Goal: Check status: Check status

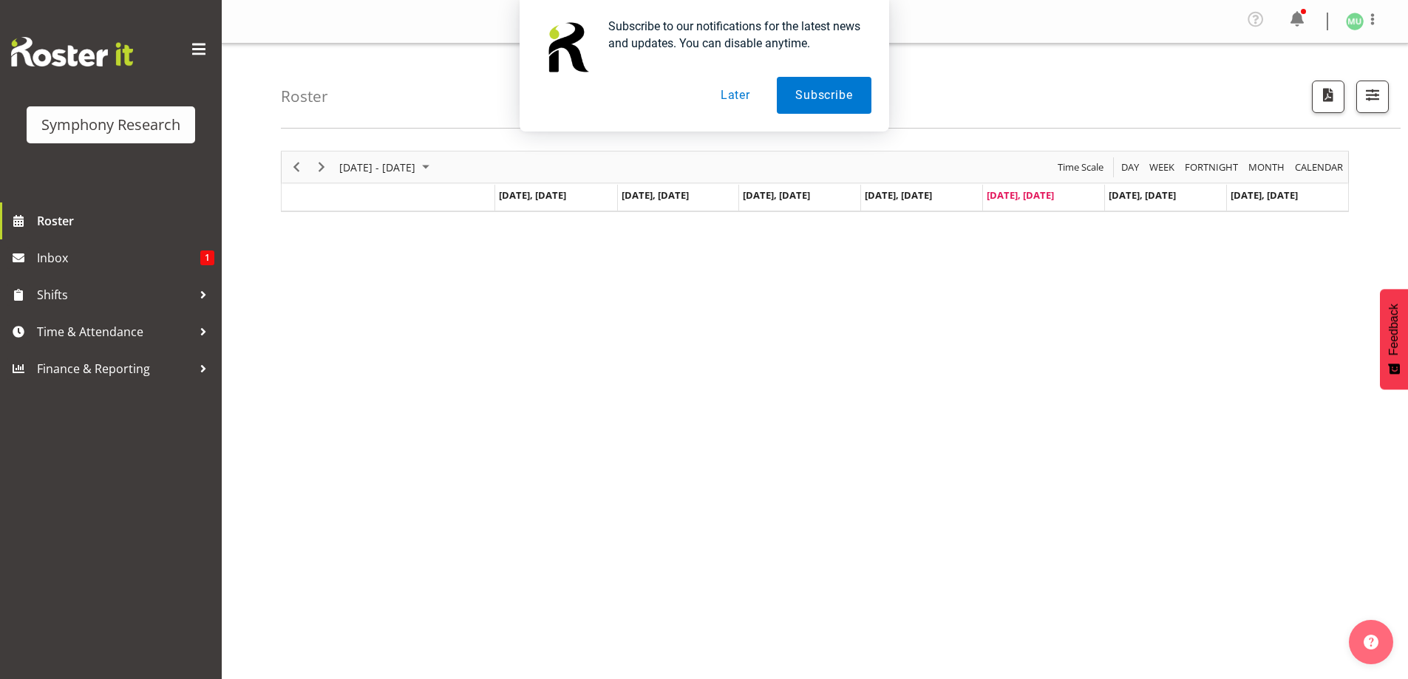
click at [747, 98] on button "Later" at bounding box center [735, 95] width 67 height 37
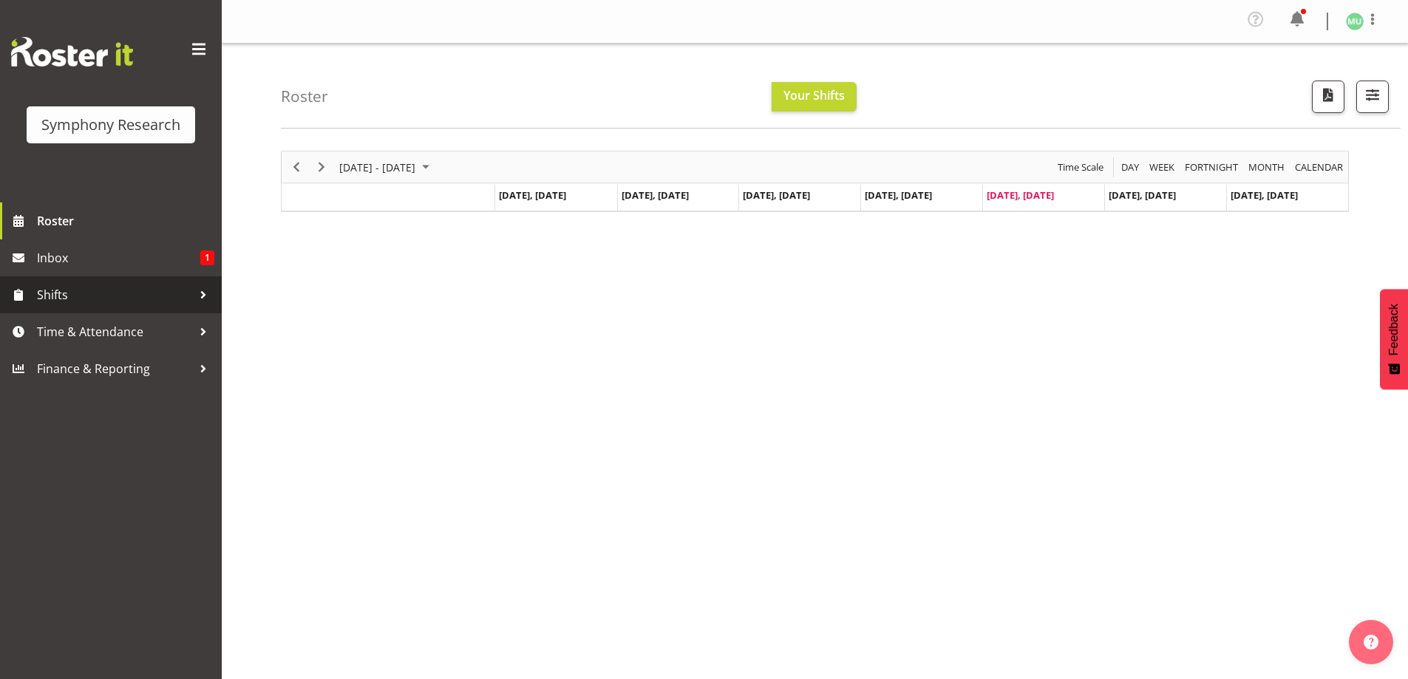
click at [65, 297] on span "Shifts" at bounding box center [114, 295] width 155 height 22
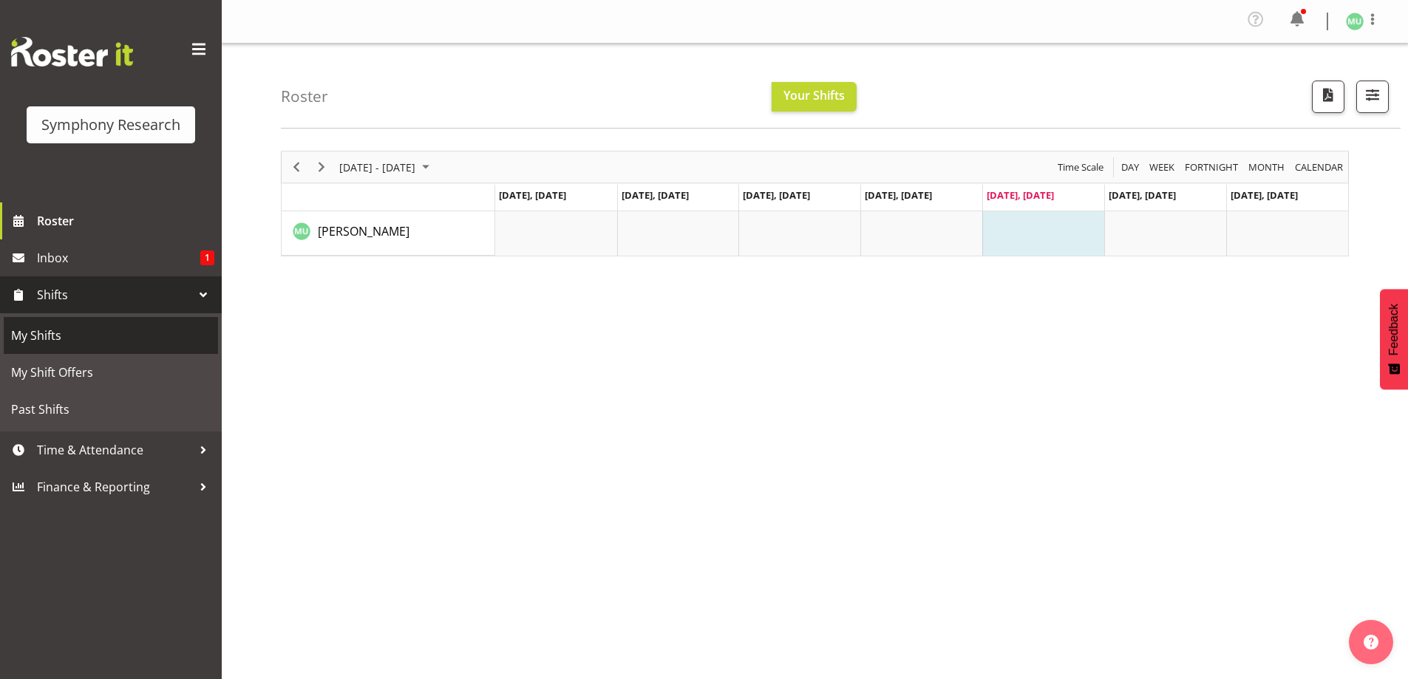
click at [61, 330] on span "My Shifts" at bounding box center [111, 336] width 200 height 22
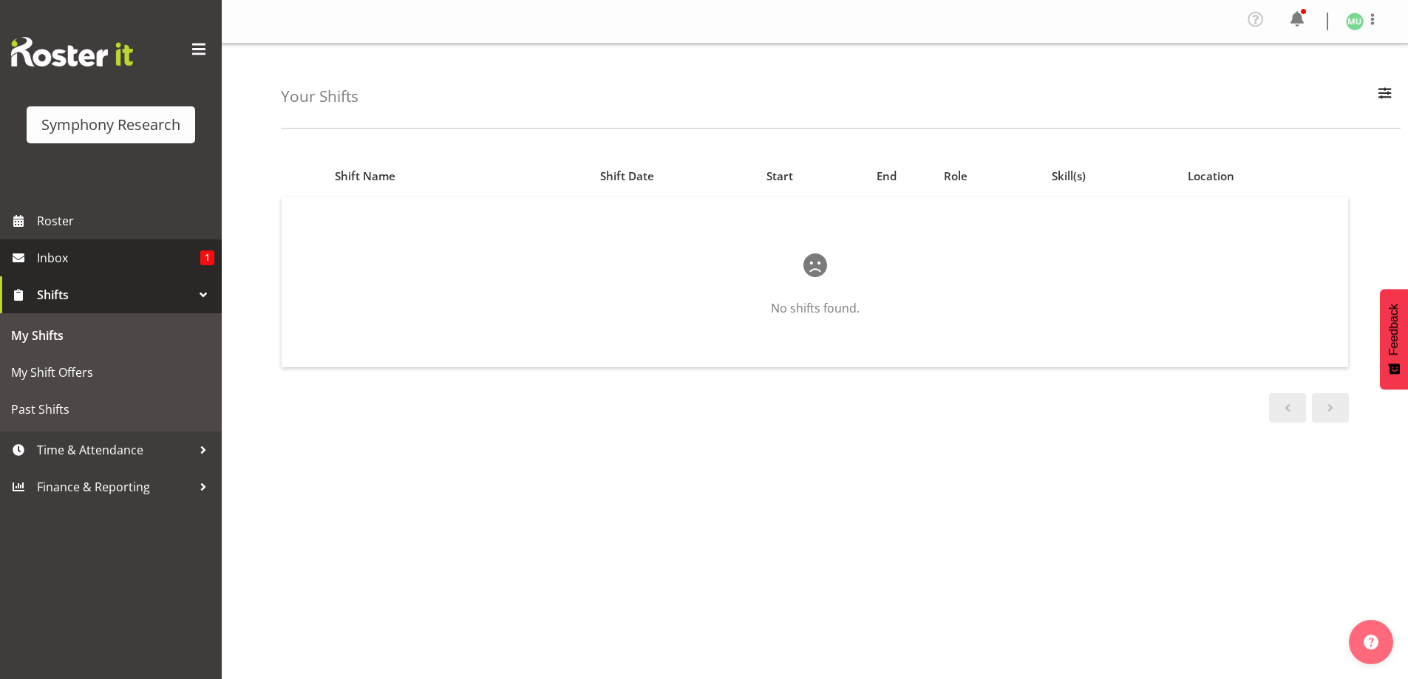
click at [70, 254] on span "Inbox" at bounding box center [118, 258] width 163 height 22
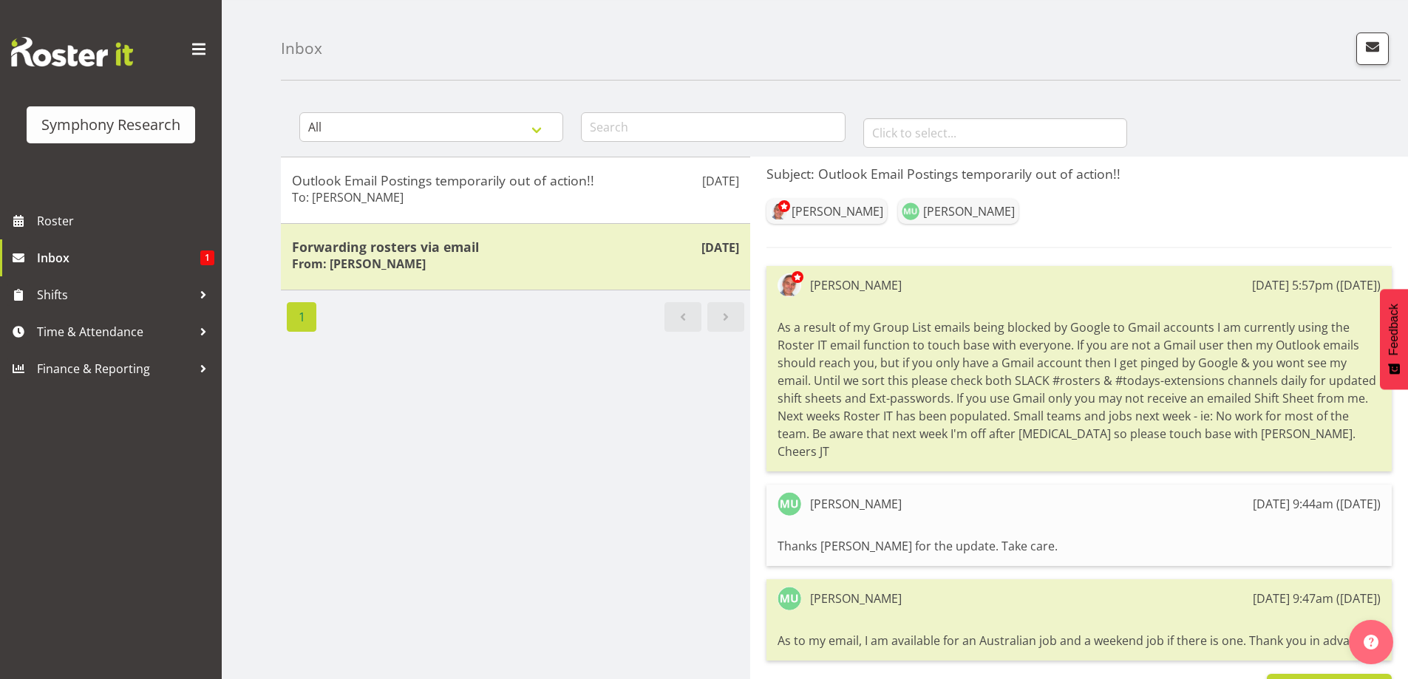
scroll to position [78, 0]
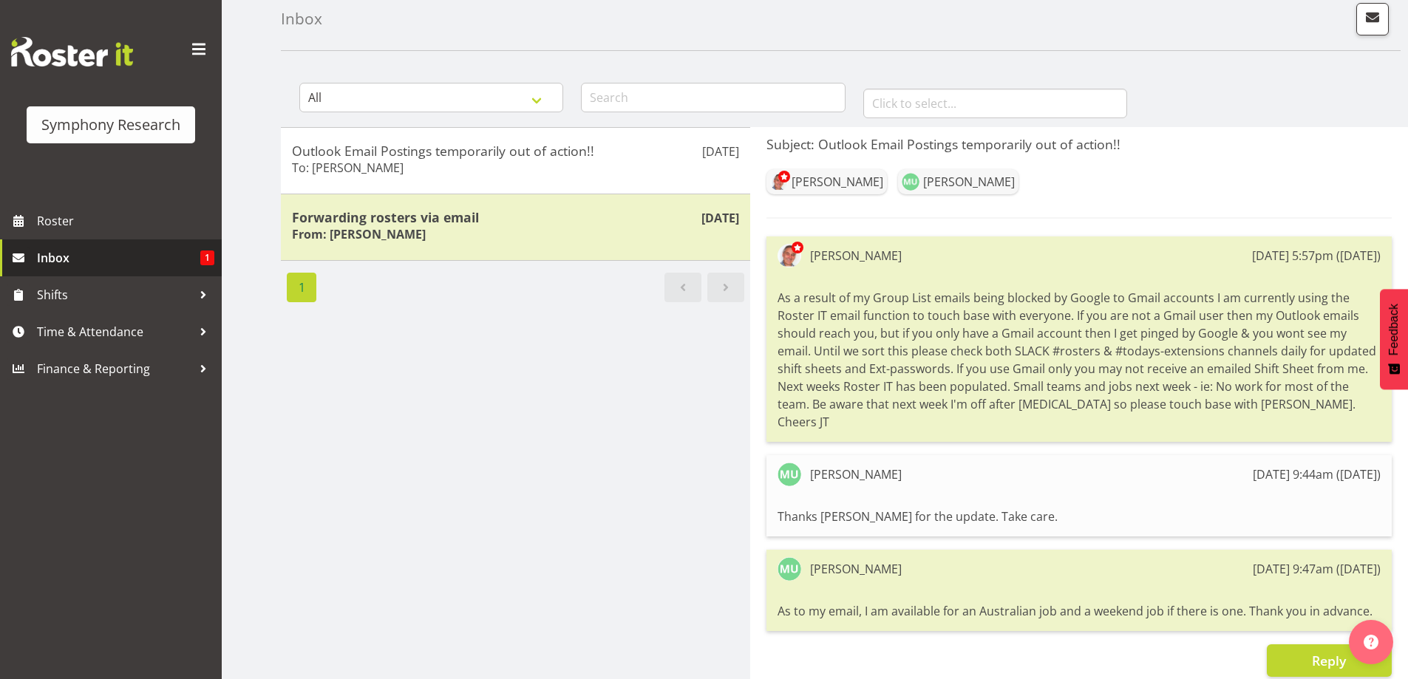
click at [118, 265] on span "Inbox" at bounding box center [118, 258] width 163 height 22
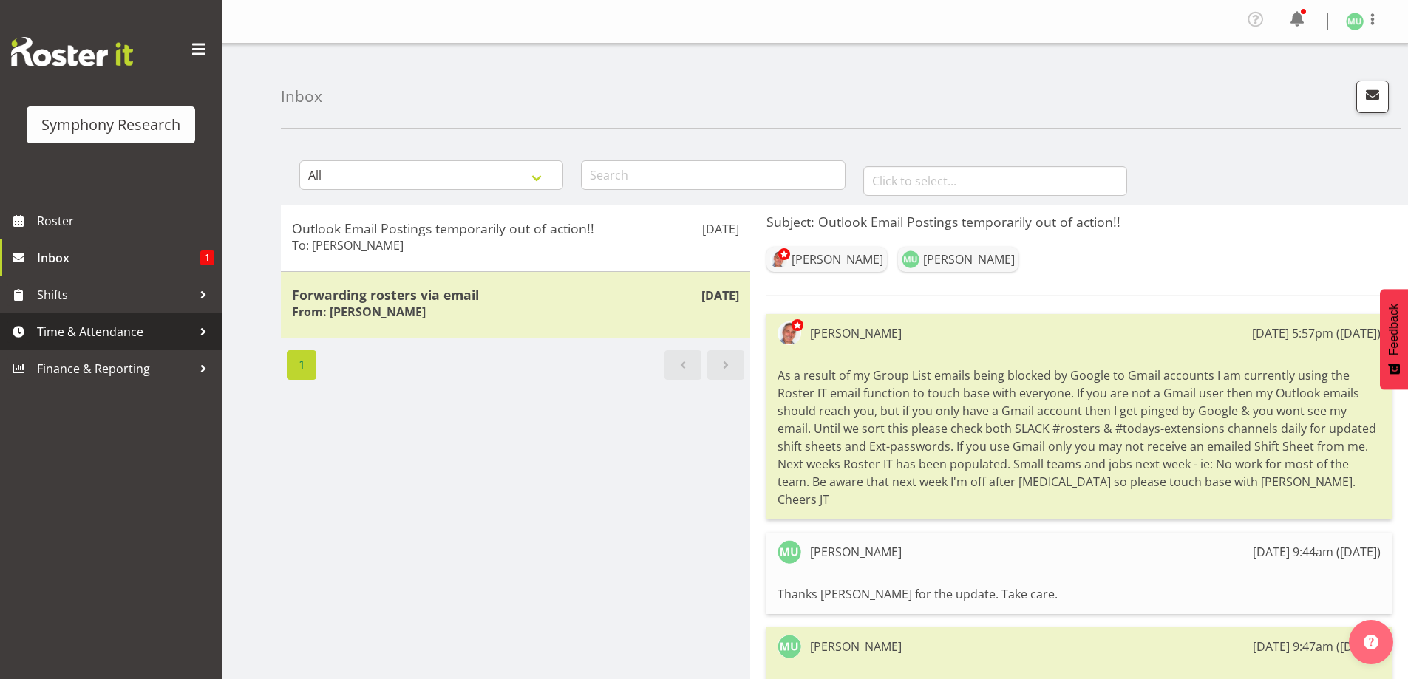
click at [118, 330] on span "Time & Attendance" at bounding box center [114, 332] width 155 height 22
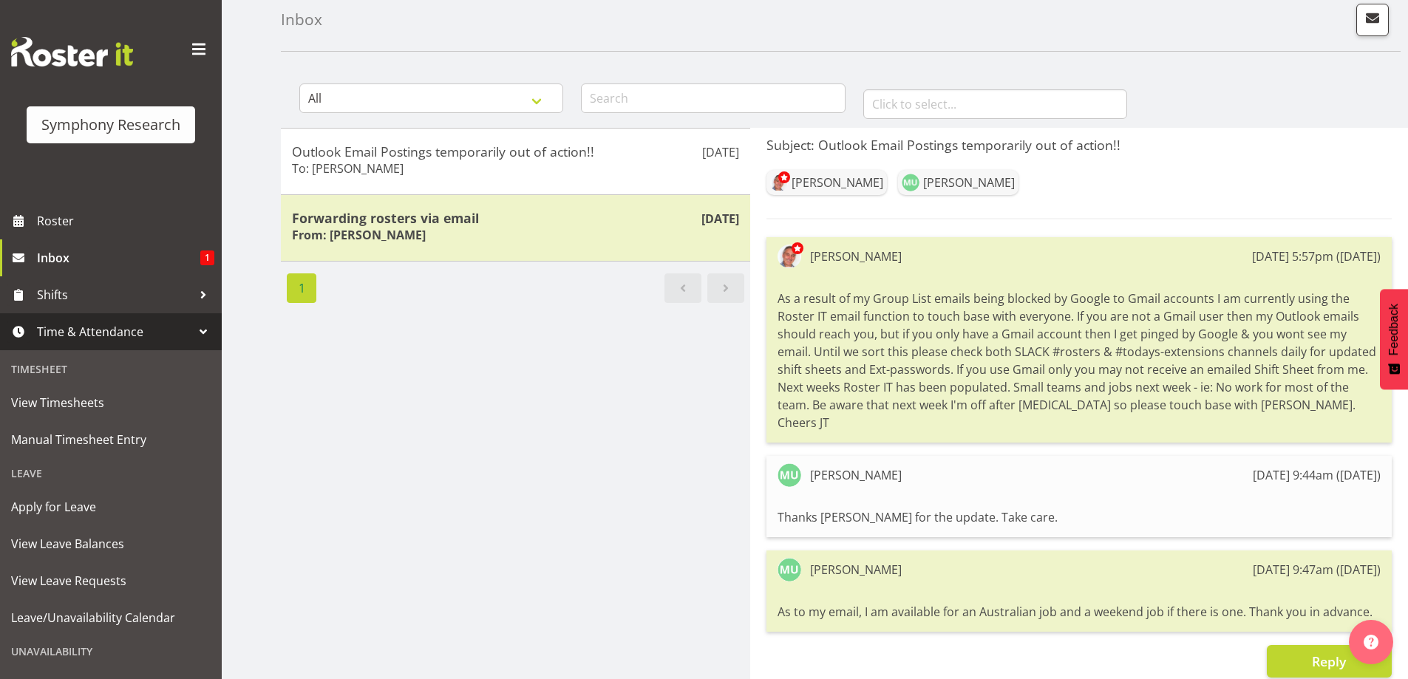
scroll to position [78, 0]
click at [68, 260] on span "Inbox" at bounding box center [118, 258] width 163 height 22
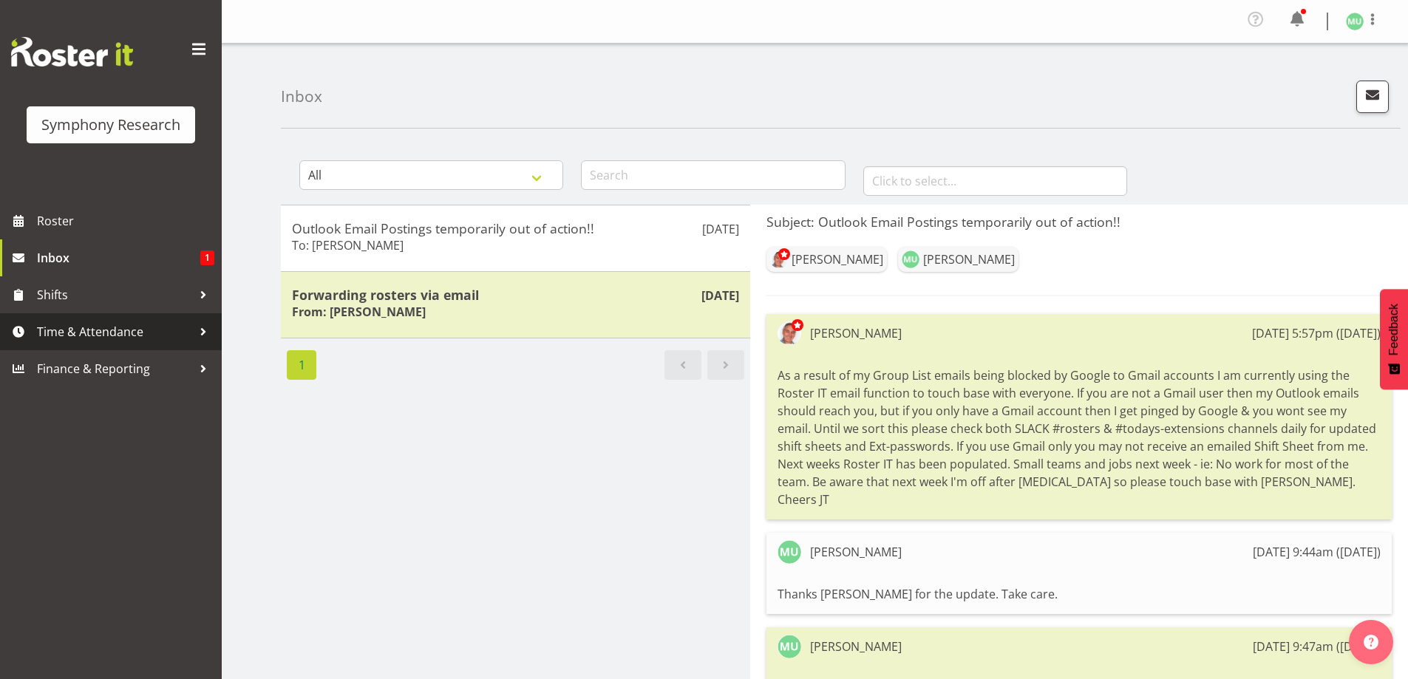
click at [83, 336] on span "Time & Attendance" at bounding box center [114, 332] width 155 height 22
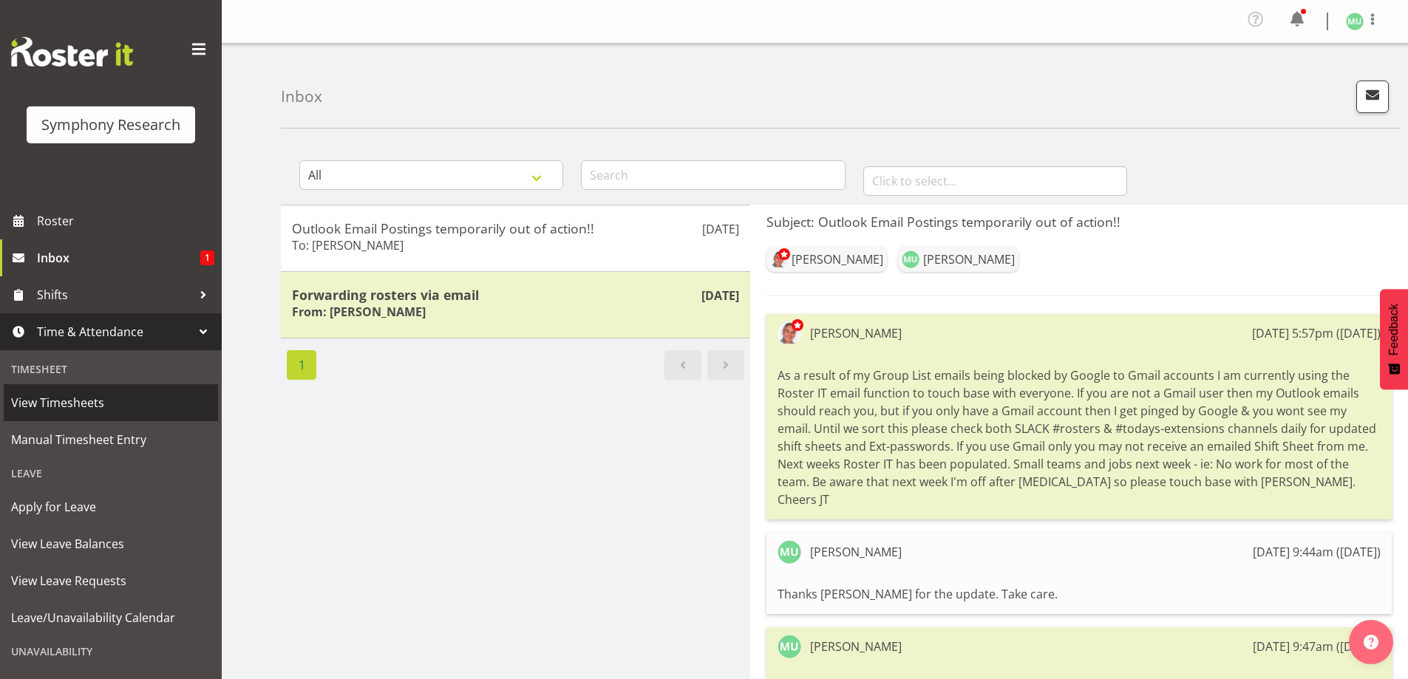
click at [89, 407] on span "View Timesheets" at bounding box center [111, 403] width 200 height 22
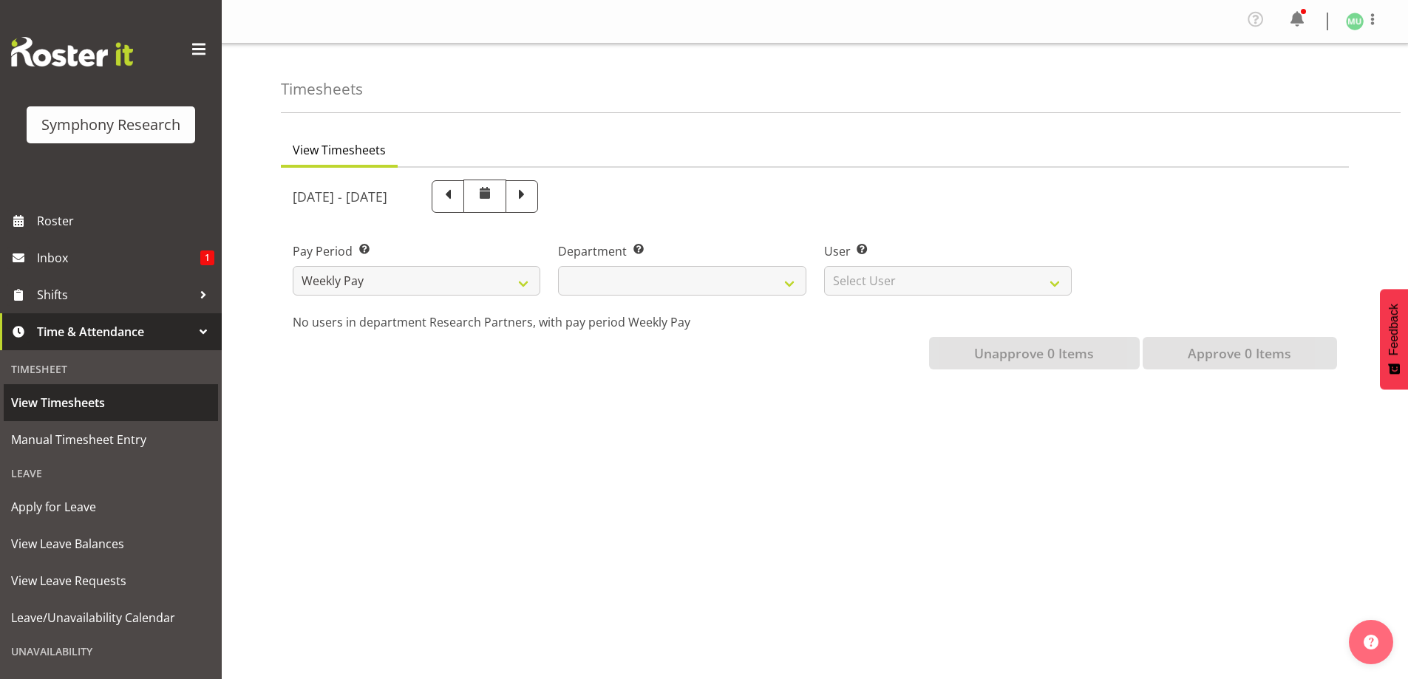
select select
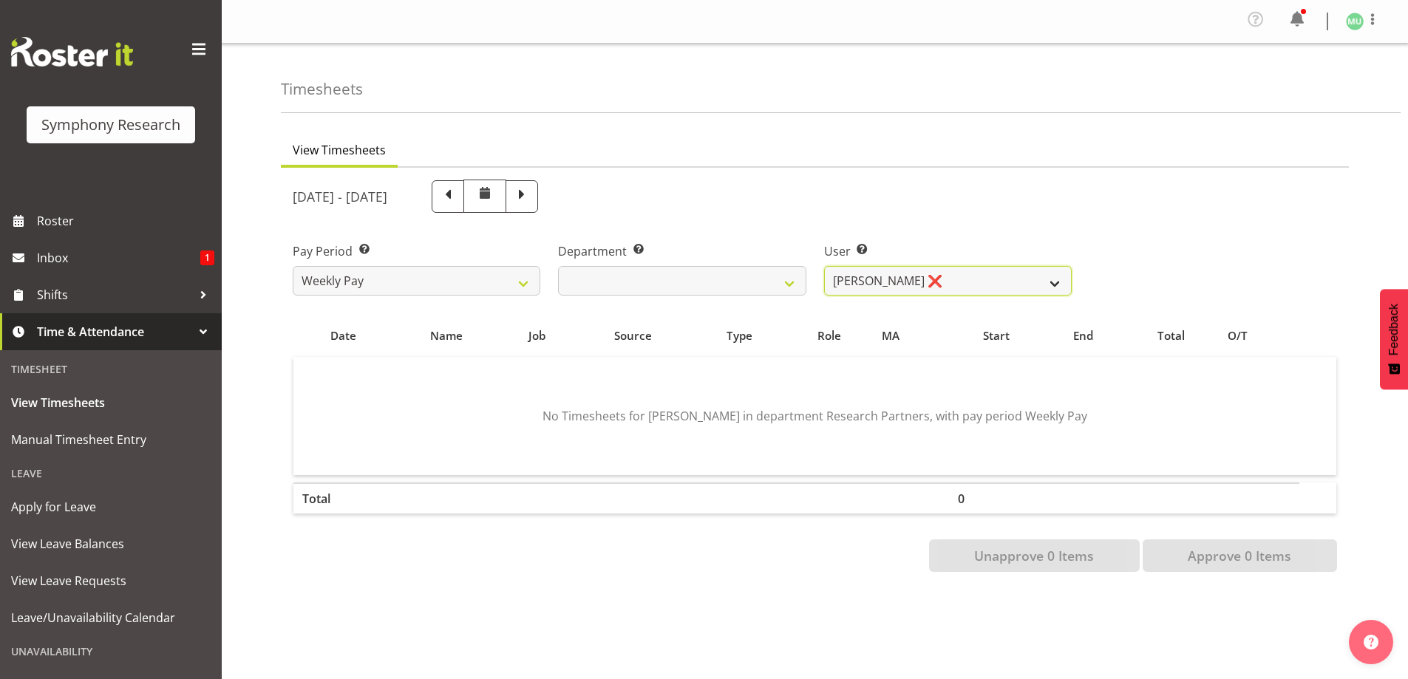
click at [1053, 285] on select "Marichu Ursua ❌" at bounding box center [948, 281] width 248 height 30
click at [1051, 286] on select "Marichu Ursua ❌" at bounding box center [948, 281] width 248 height 30
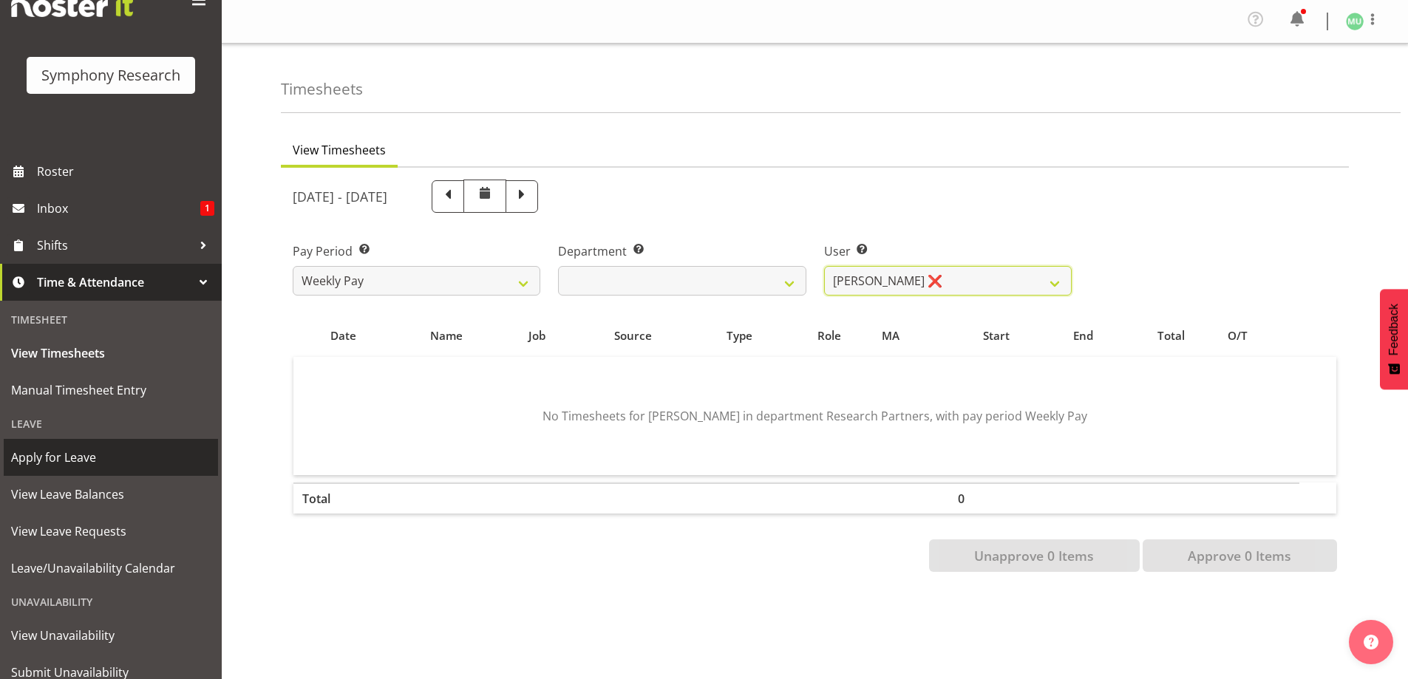
scroll to position [74, 0]
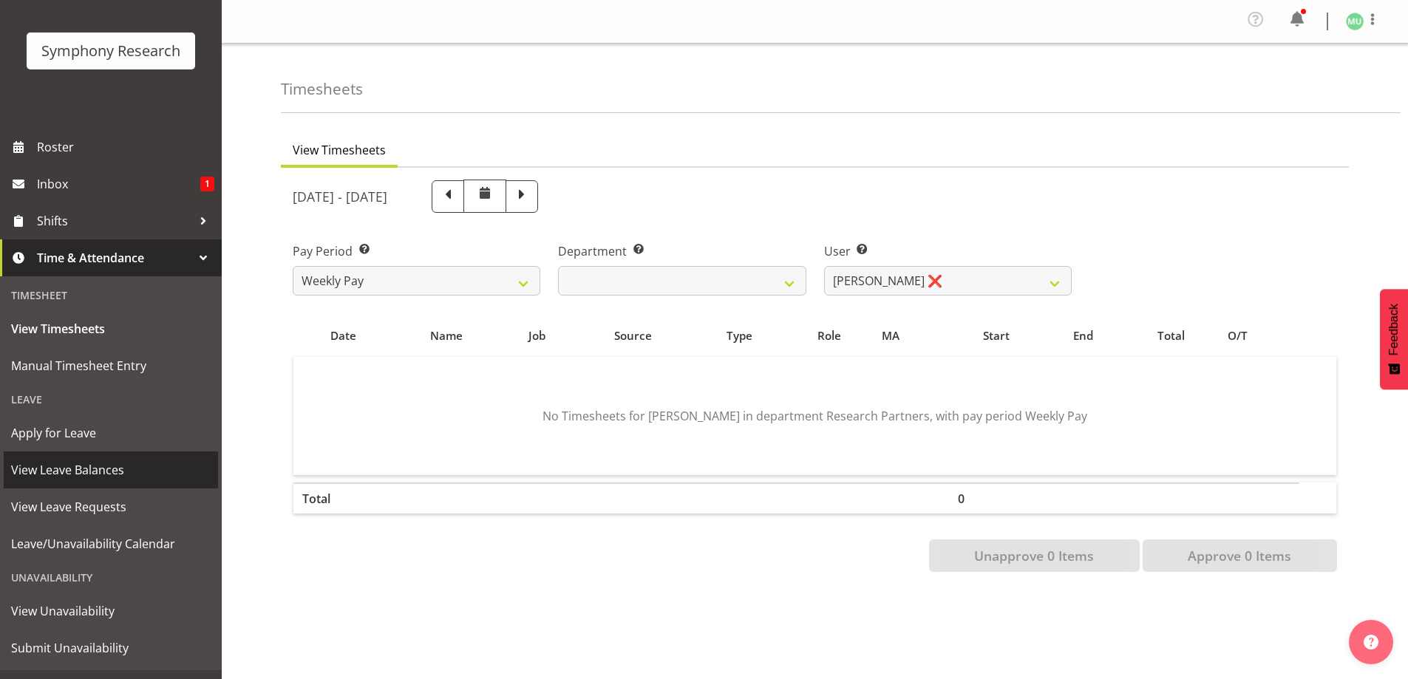
click at [120, 469] on span "View Leave Balances" at bounding box center [111, 470] width 200 height 22
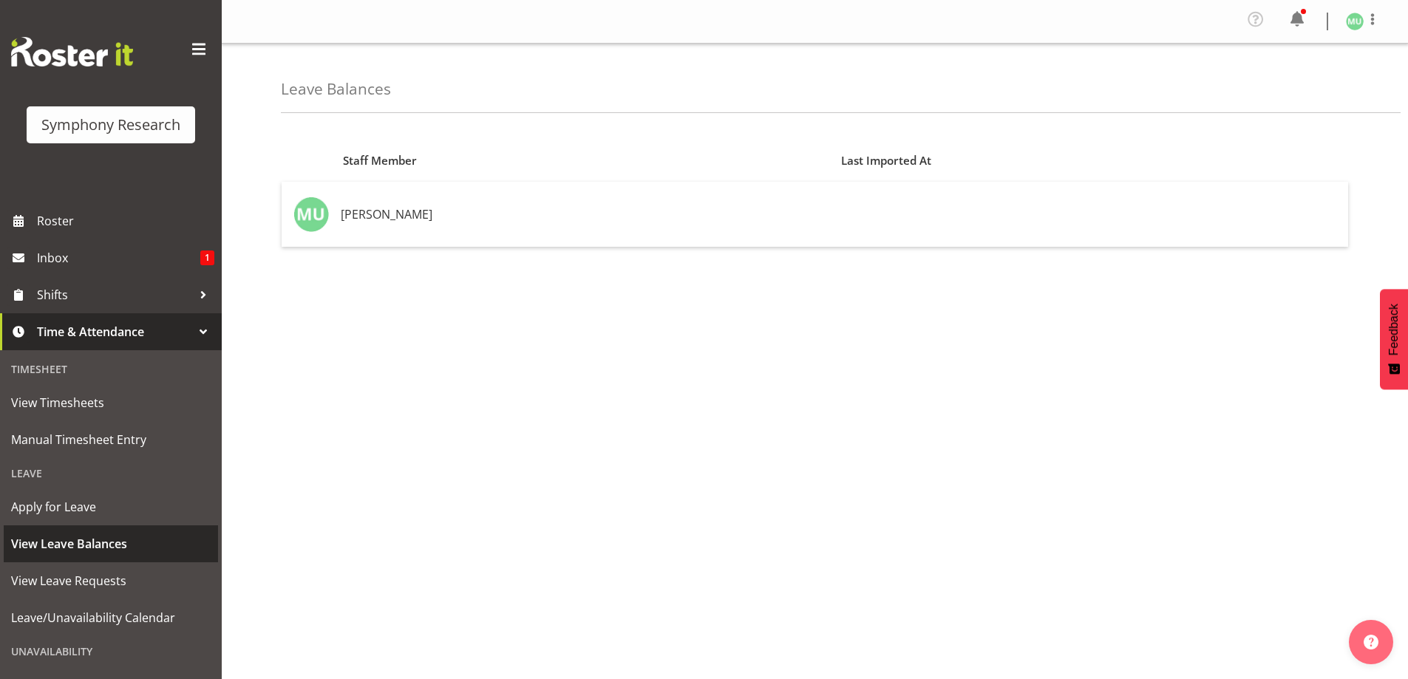
click at [129, 534] on span "View Leave Balances" at bounding box center [111, 544] width 200 height 22
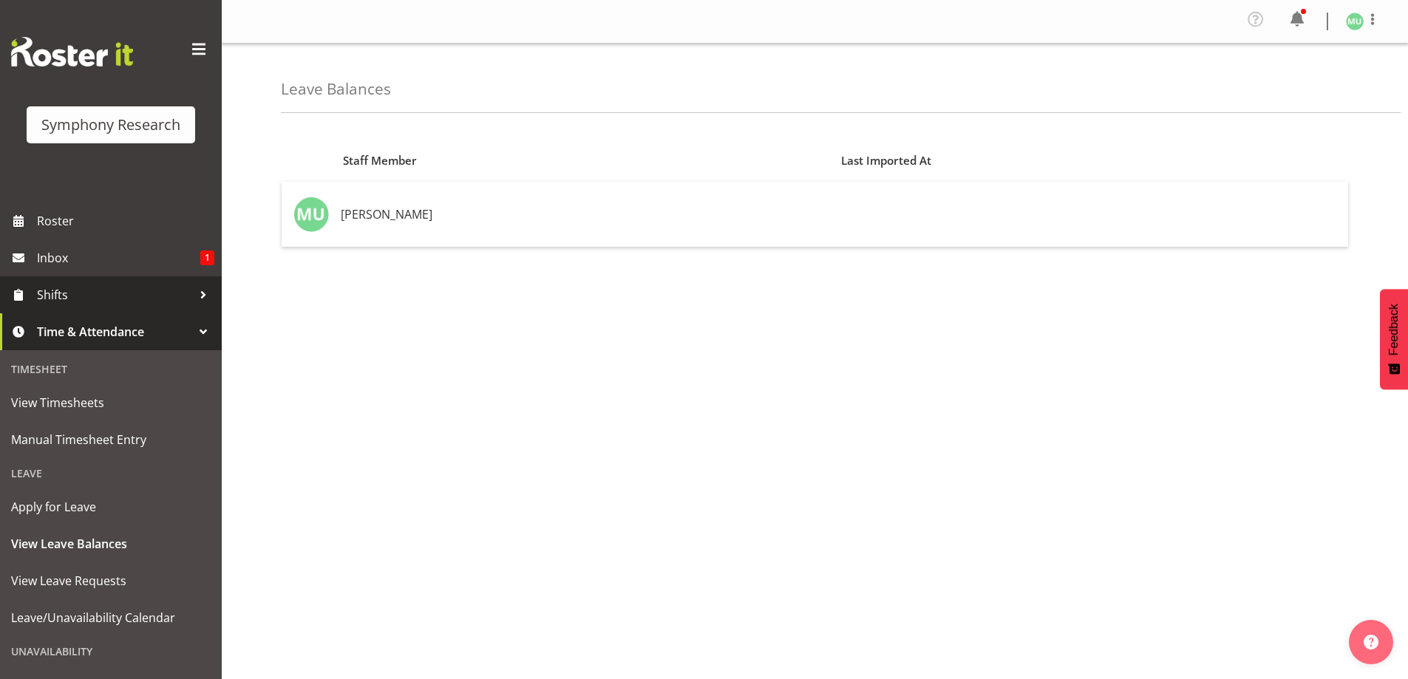
click at [108, 302] on span "Shifts" at bounding box center [114, 295] width 155 height 22
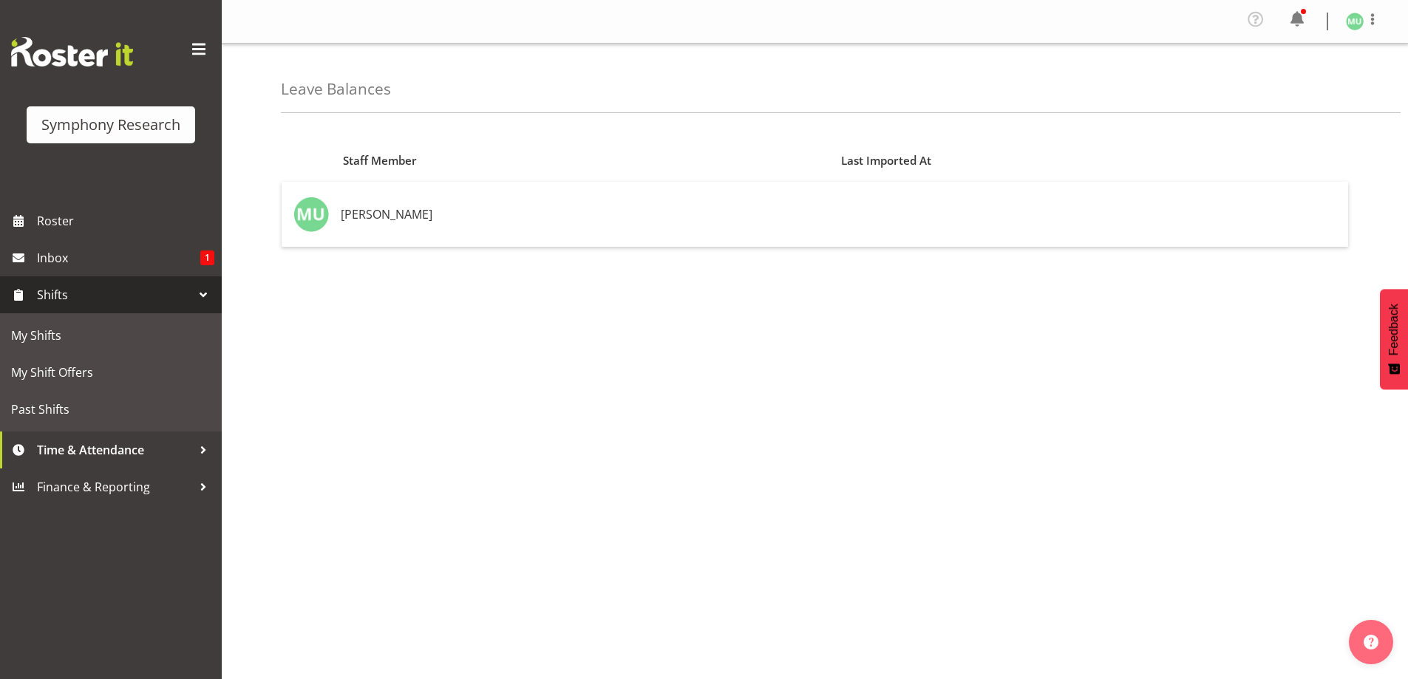
click at [95, 298] on span "Shifts" at bounding box center [114, 295] width 155 height 22
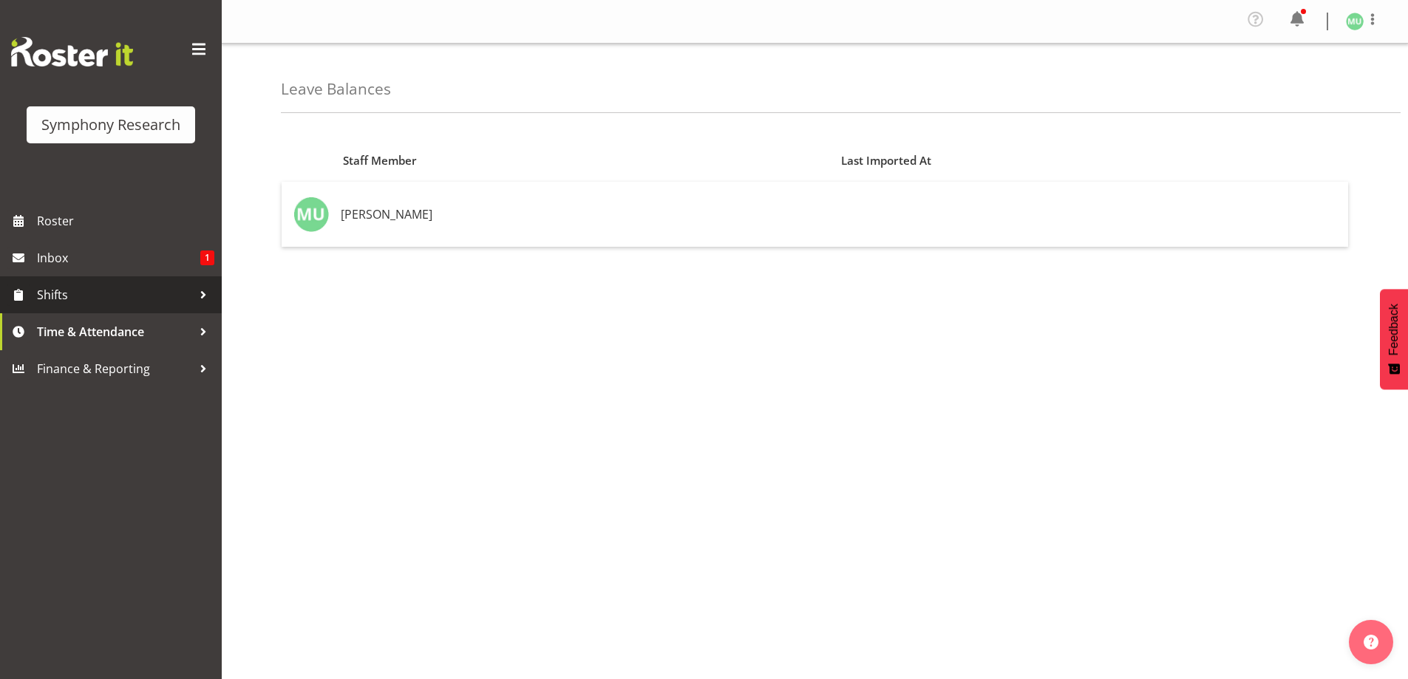
click at [111, 299] on span "Shifts" at bounding box center [114, 295] width 155 height 22
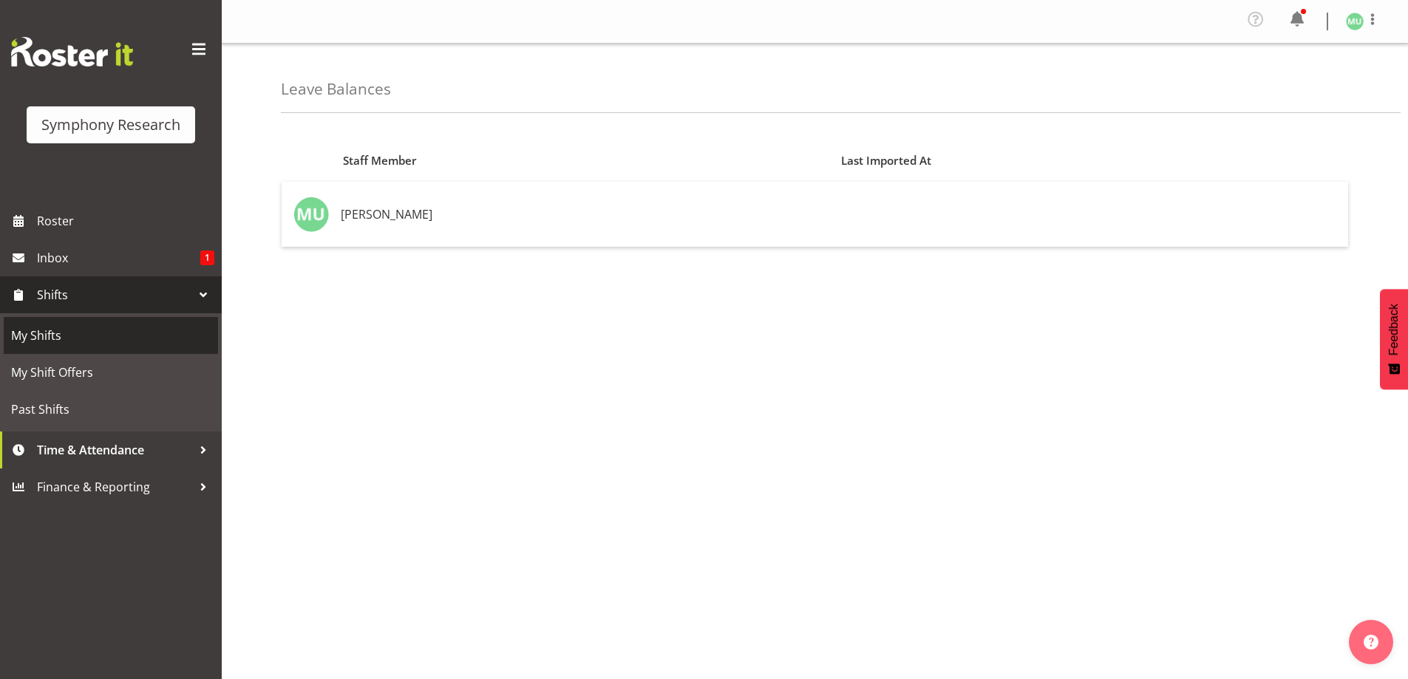
click at [78, 336] on span "My Shifts" at bounding box center [111, 336] width 200 height 22
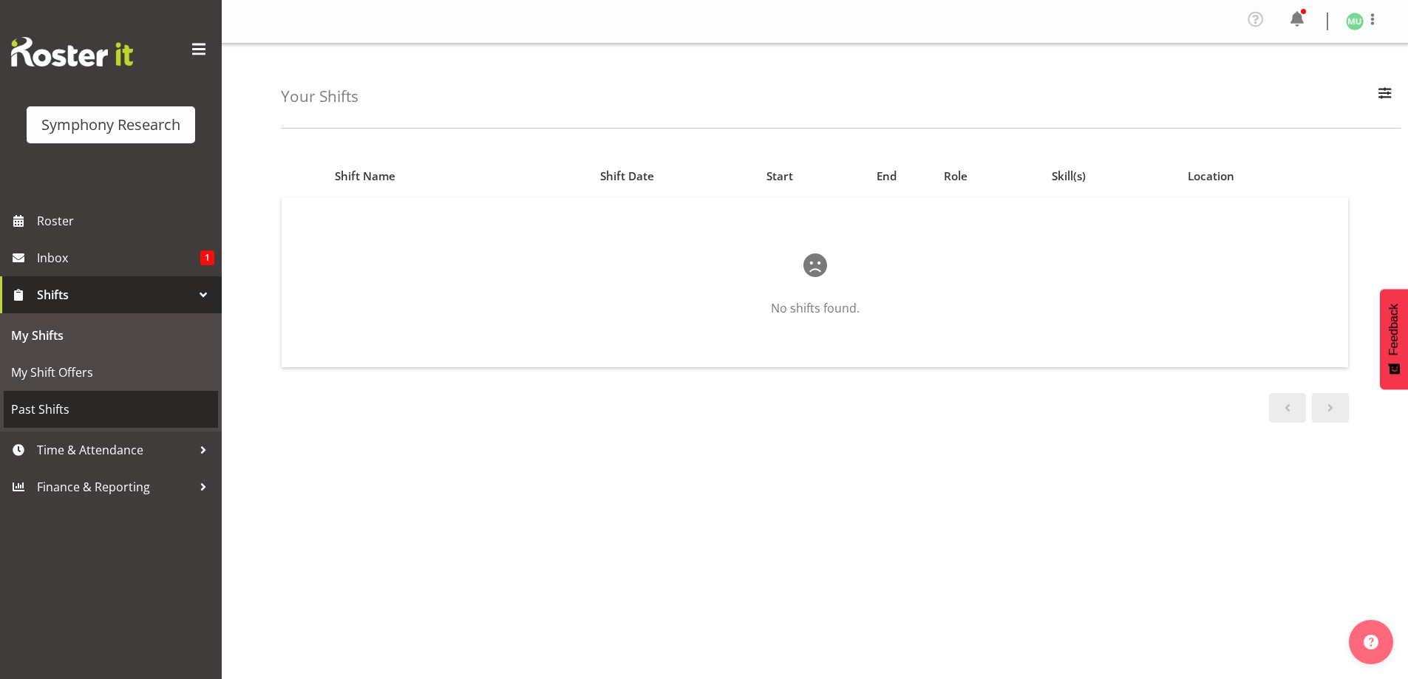
click at [59, 412] on span "Past Shifts" at bounding box center [111, 409] width 200 height 22
click at [70, 405] on span "Past Shifts" at bounding box center [111, 409] width 200 height 22
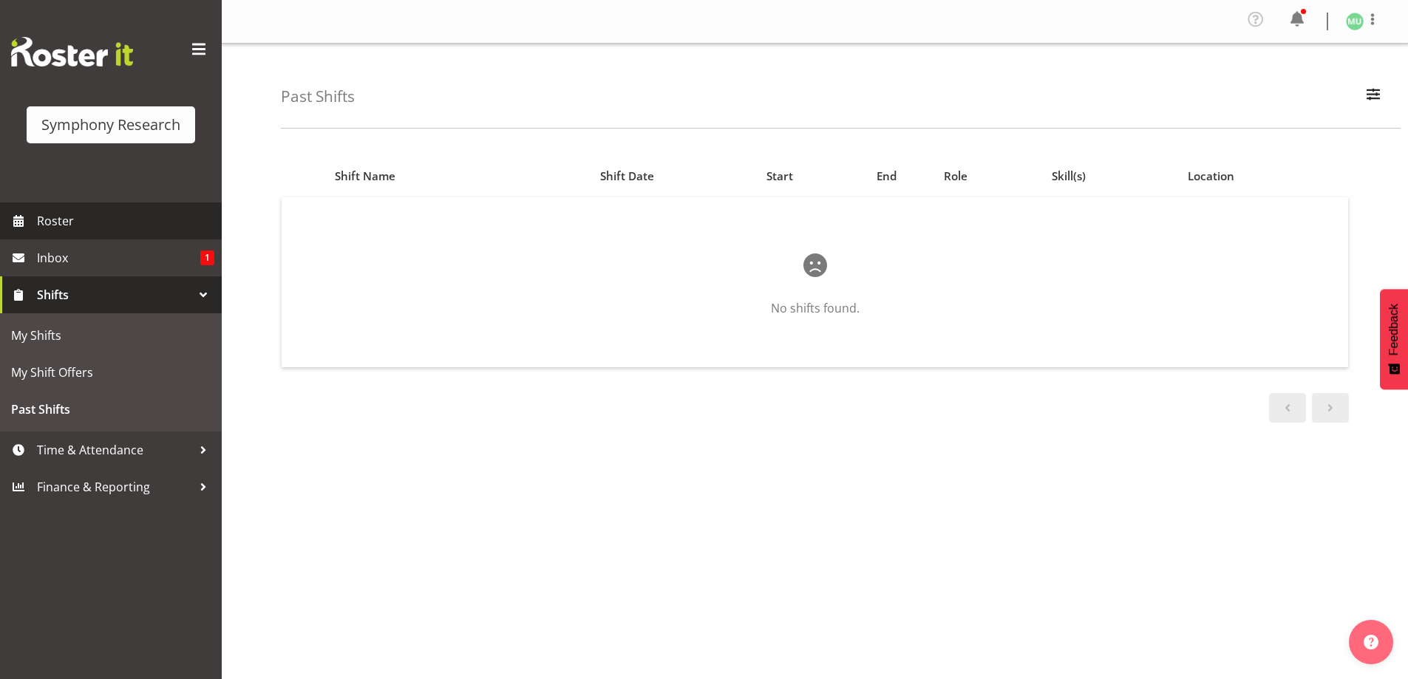
click at [90, 220] on span "Roster" at bounding box center [125, 221] width 177 height 22
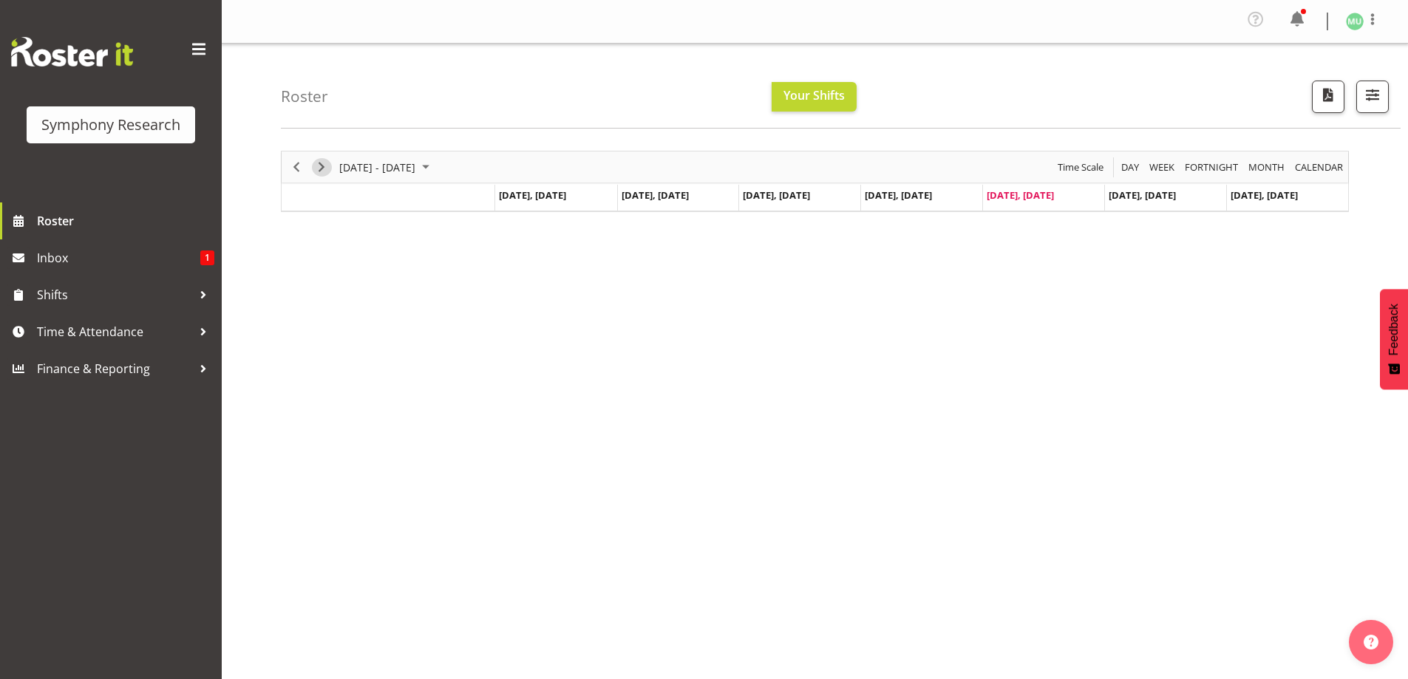
click at [323, 166] on span "Next" at bounding box center [322, 167] width 18 height 18
click at [298, 169] on span "Previous" at bounding box center [297, 167] width 18 height 18
click at [298, 169] on div "[DATE] - [DATE] [DATE] Day Week Fortnight Month calendar Month Agenda Time Scal…" at bounding box center [815, 204] width 1068 height 106
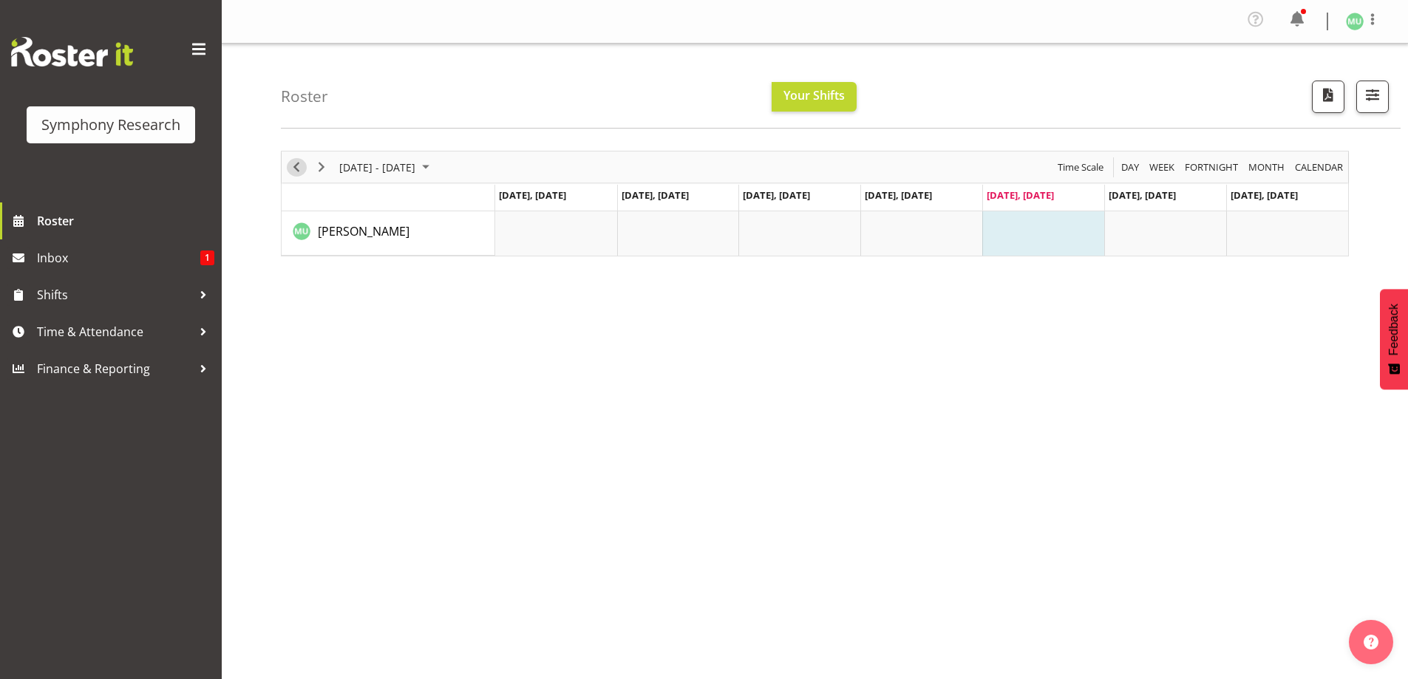
click at [298, 169] on span "Previous" at bounding box center [297, 167] width 18 height 18
click at [321, 168] on span "Next" at bounding box center [322, 167] width 18 height 18
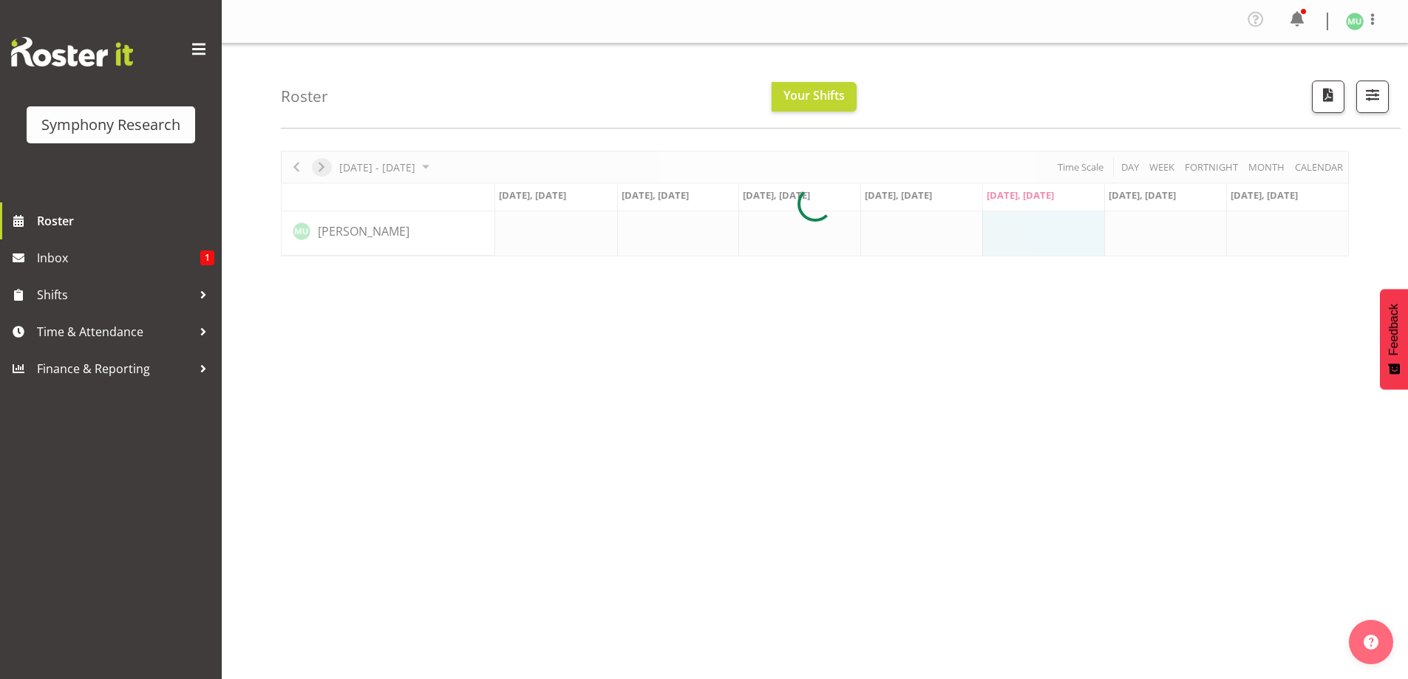
click at [321, 168] on div at bounding box center [815, 204] width 1068 height 106
